Goal: Transaction & Acquisition: Purchase product/service

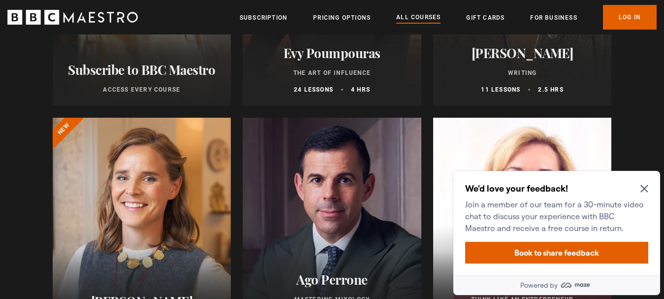
scroll to position [300, 0]
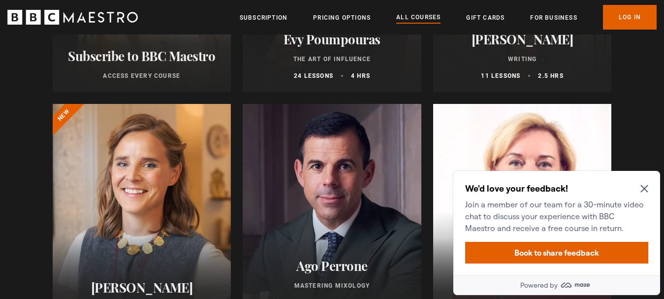
click at [649, 188] on div "We'd love your feedback! Join a member of our team for a 30-minute video chat t…" at bounding box center [557, 223] width 207 height 104
click at [648, 188] on icon "Close Maze Prompt" at bounding box center [645, 189] width 8 height 8
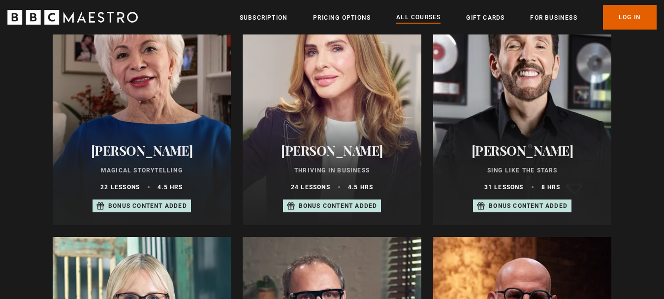
scroll to position [667, 0]
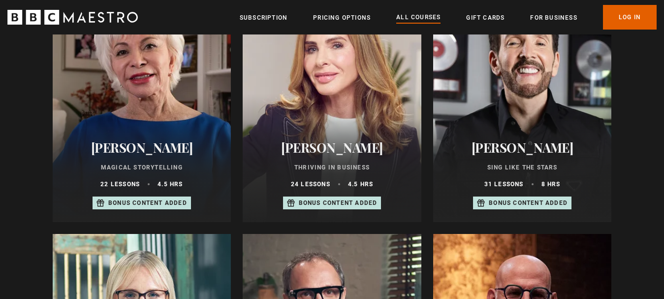
click at [558, 125] on div at bounding box center [522, 104] width 179 height 236
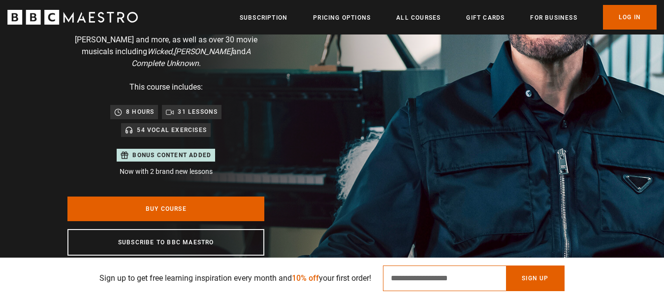
click at [442, 286] on input "Email Address" at bounding box center [444, 278] width 123 height 26
type input "**********"
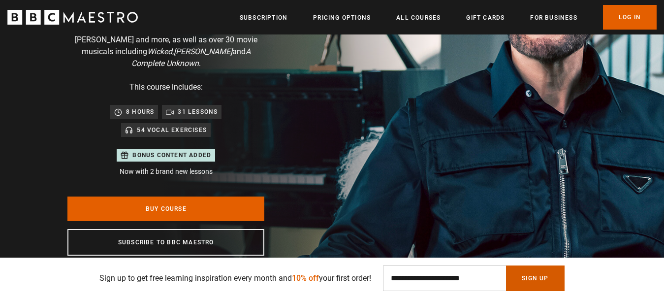
click at [534, 280] on button "Sign Up" at bounding box center [535, 278] width 58 height 26
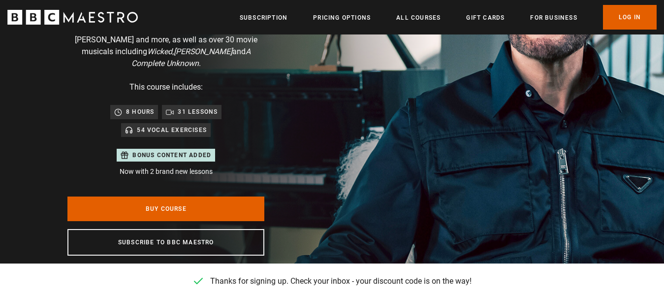
scroll to position [0, 129]
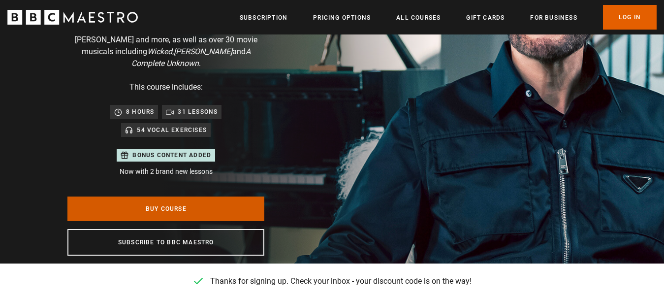
click at [252, 197] on link "Buy Course" at bounding box center [165, 209] width 197 height 25
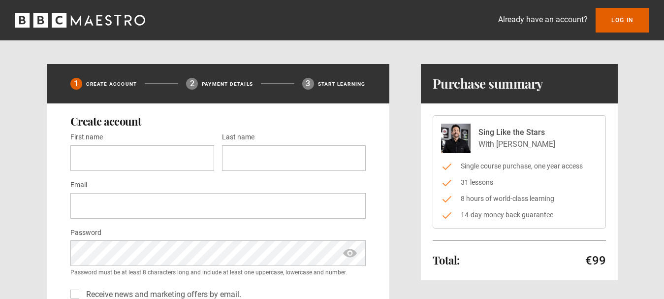
drag, startPoint x: 554, startPoint y: 214, endPoint x: 458, endPoint y: 218, distance: 95.6
click at [458, 218] on li "14-day money back guarantee" at bounding box center [519, 215] width 157 height 10
